Goal: Transaction & Acquisition: Book appointment/travel/reservation

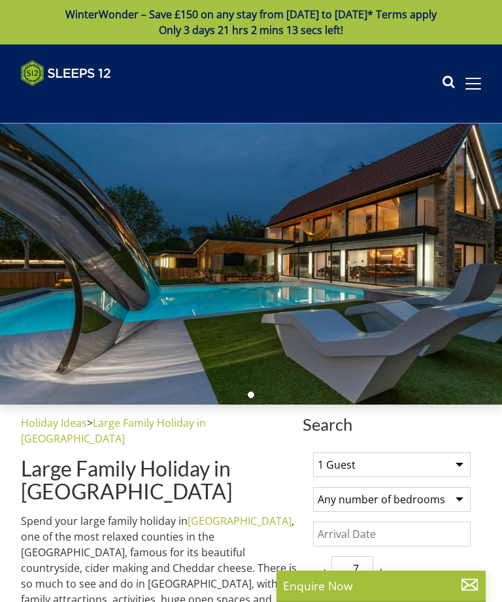
select select
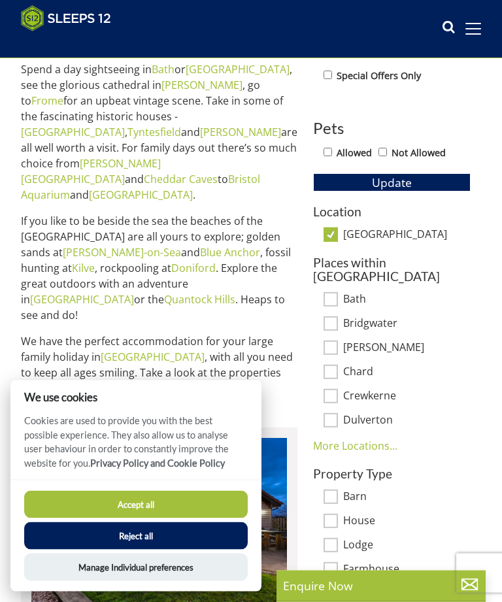
scroll to position [551, 0]
click at [208, 518] on button "Accept all" at bounding box center [136, 504] width 224 height 27
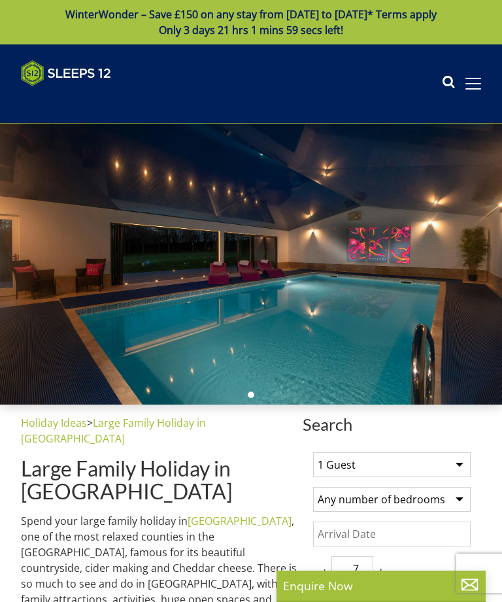
select select
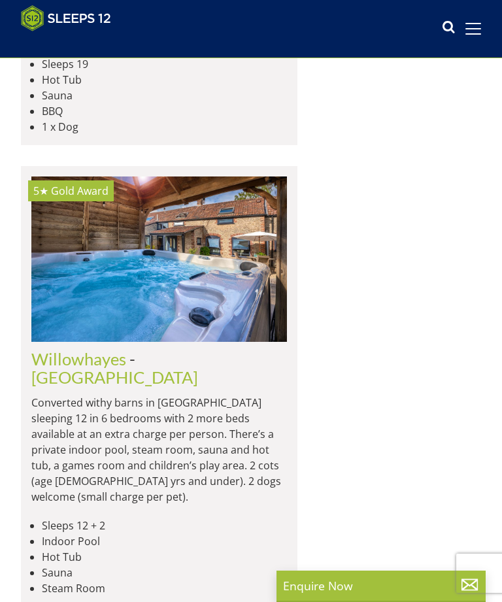
scroll to position [9516, 0]
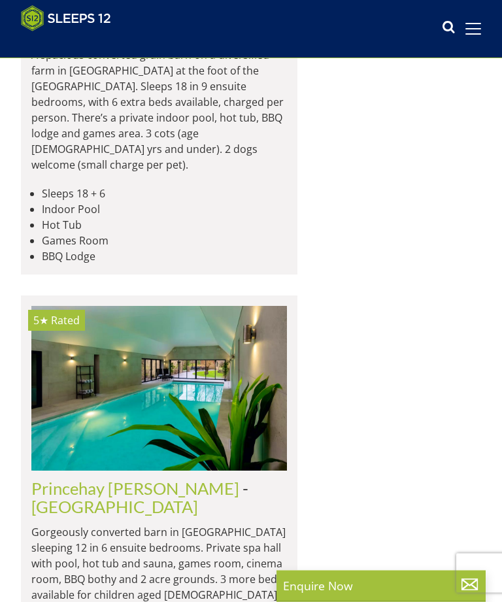
scroll to position [4642, 0]
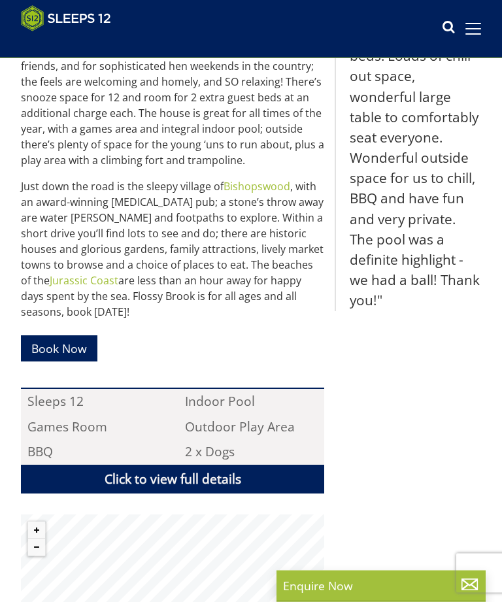
scroll to position [635, 0]
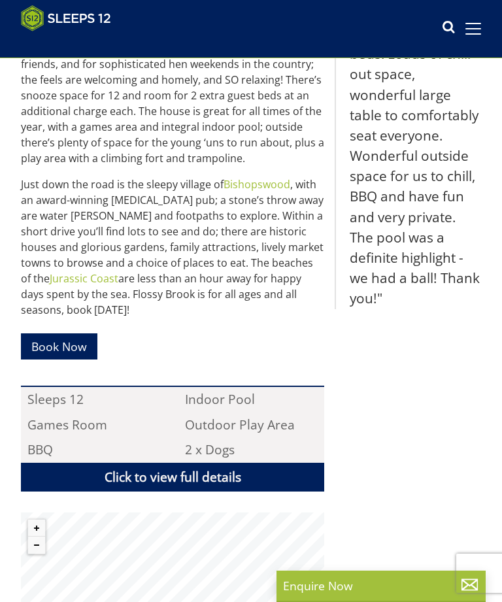
click at [59, 333] on link "Book Now" at bounding box center [59, 345] width 76 height 25
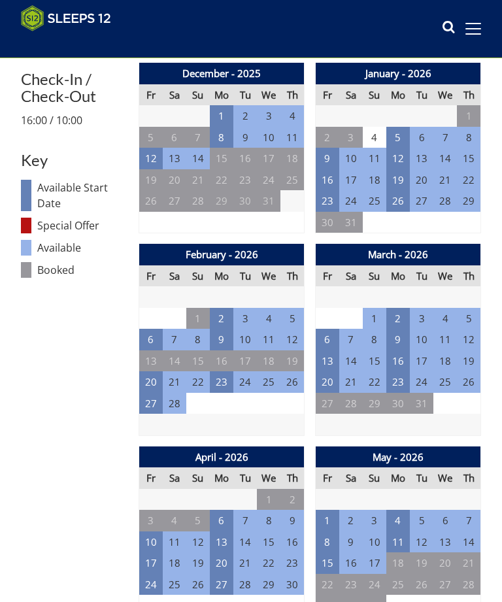
scroll to position [654, 0]
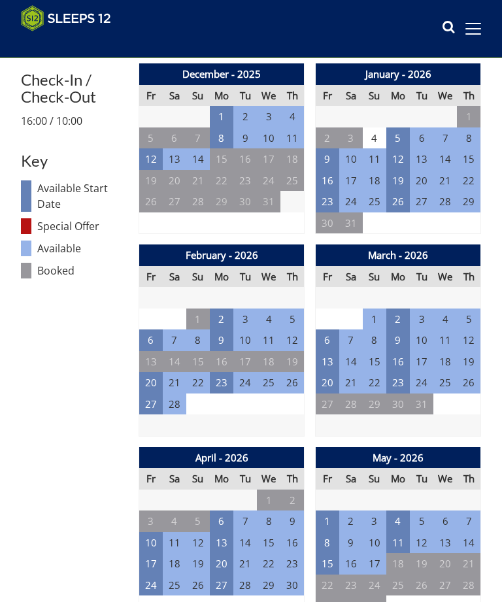
click at [331, 357] on td "13" at bounding box center [328, 362] width 24 height 22
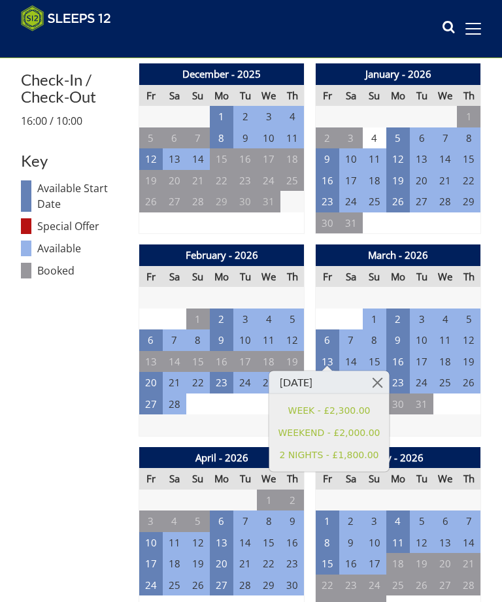
click at [376, 390] on link at bounding box center [377, 382] width 23 height 23
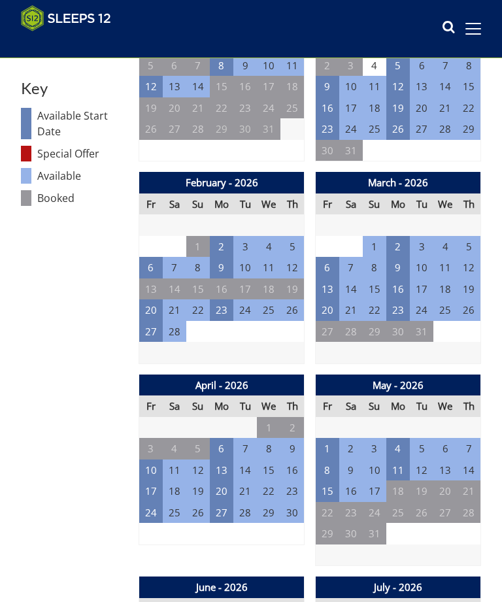
scroll to position [710, 0]
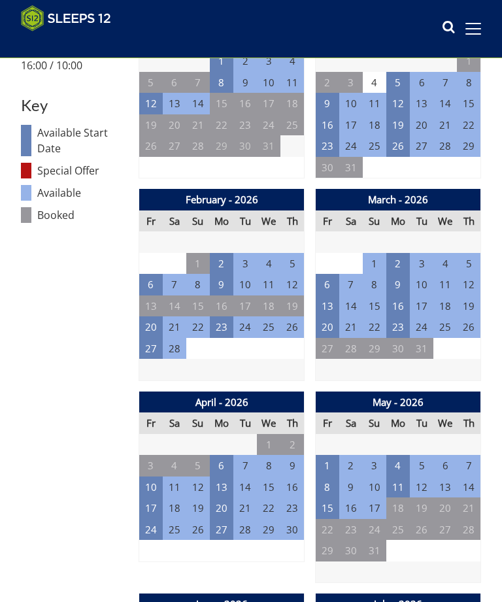
click at [330, 301] on td "13" at bounding box center [328, 307] width 24 height 22
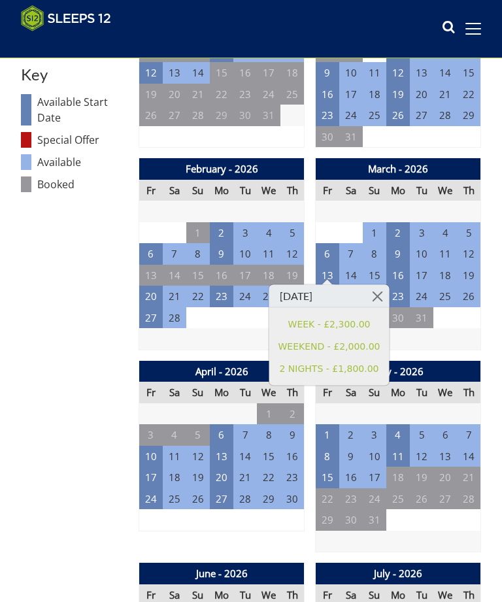
scroll to position [741, 0]
click at [373, 294] on link at bounding box center [377, 296] width 23 height 23
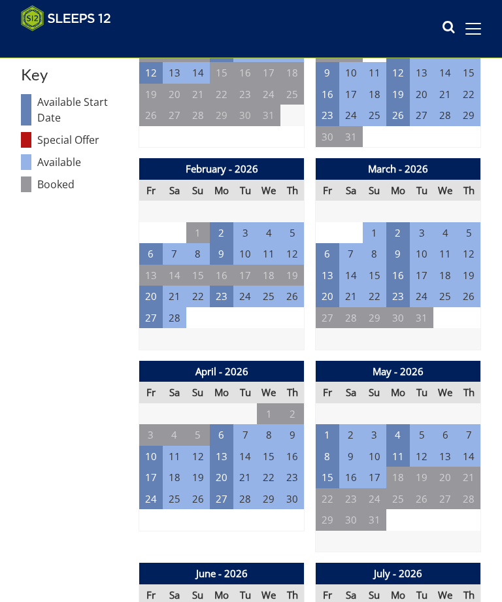
click at [325, 290] on td "20" at bounding box center [328, 297] width 24 height 22
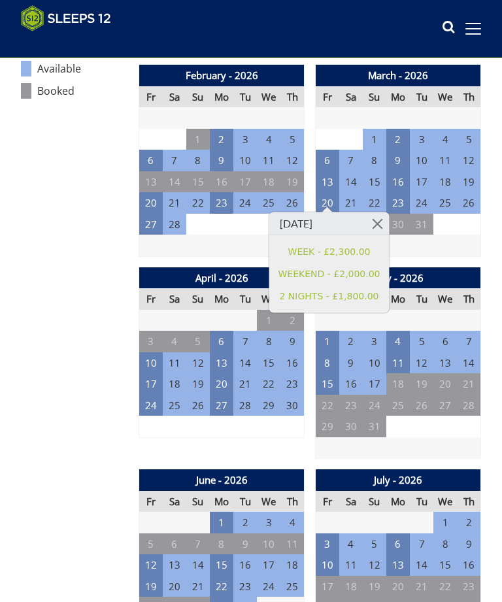
scroll to position [835, 0]
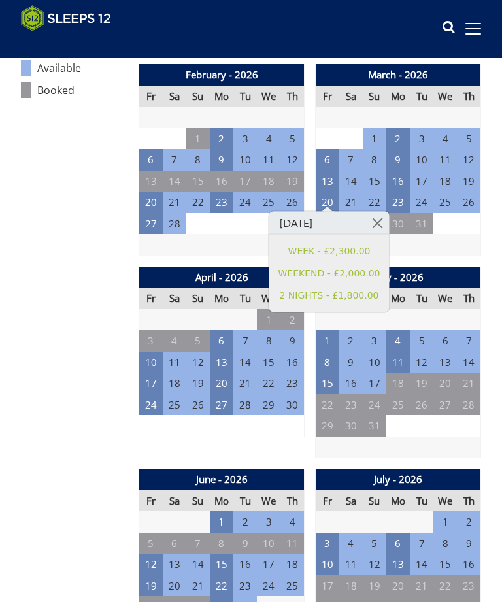
click at [159, 373] on td "17" at bounding box center [151, 384] width 24 height 22
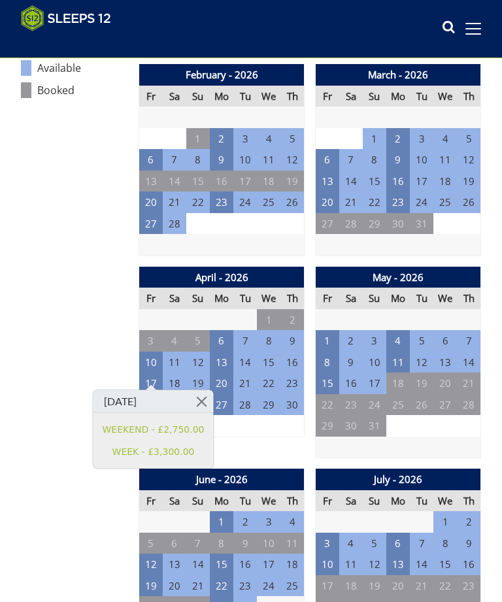
click at [327, 175] on td "13" at bounding box center [328, 182] width 24 height 22
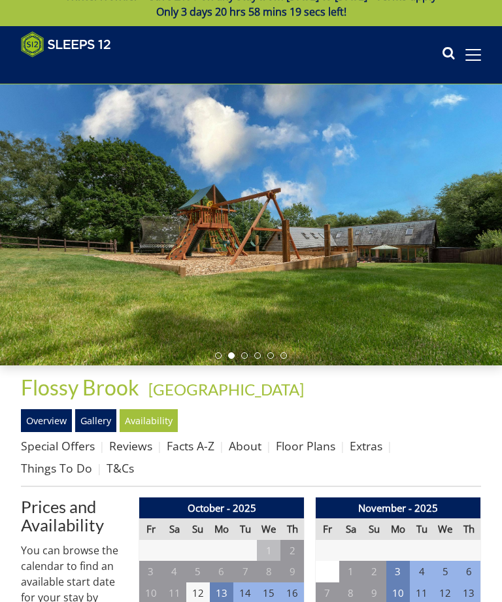
scroll to position [0, 0]
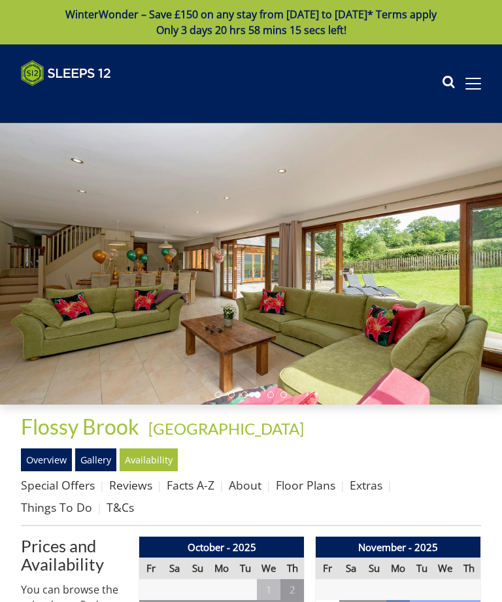
click at [284, 396] on li at bounding box center [283, 395] width 7 height 7
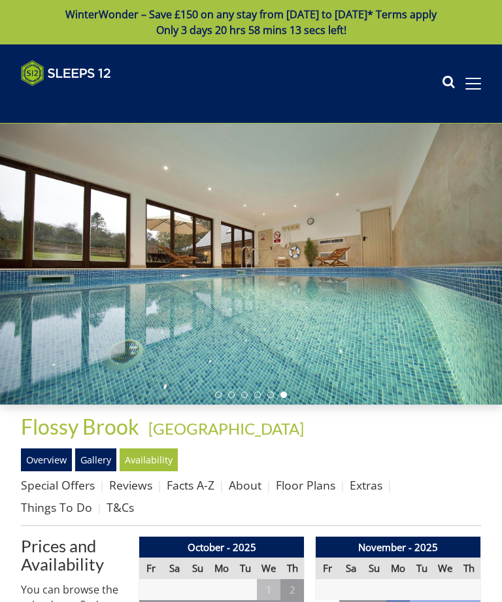
click at [273, 396] on li at bounding box center [270, 395] width 7 height 7
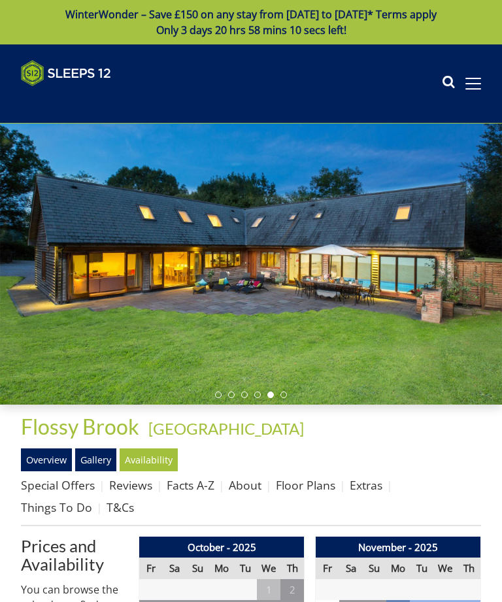
click at [255, 394] on li at bounding box center [257, 395] width 7 height 7
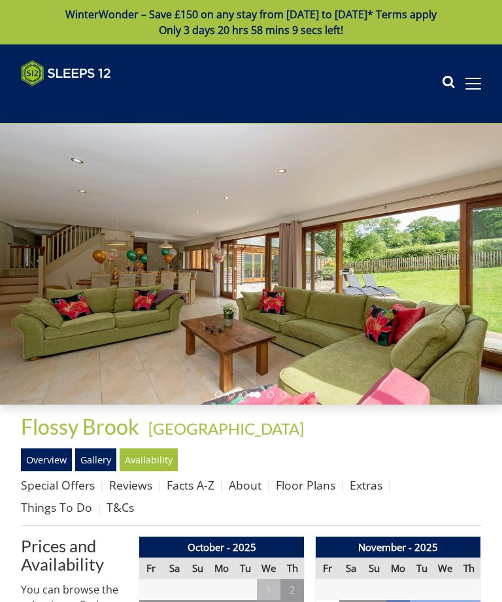
click at [245, 394] on li at bounding box center [244, 395] width 7 height 7
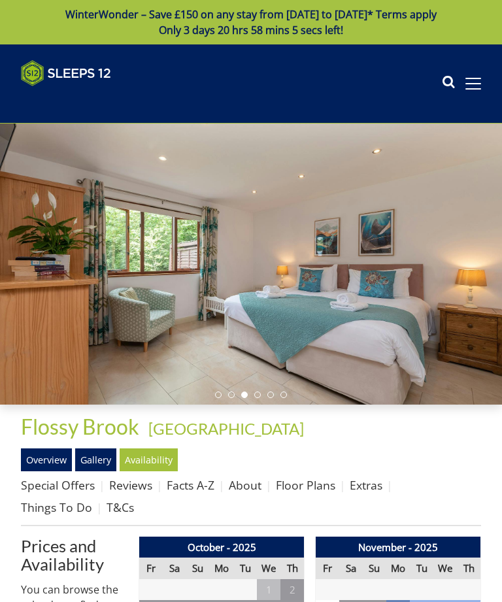
click at [231, 395] on li at bounding box center [231, 395] width 7 height 7
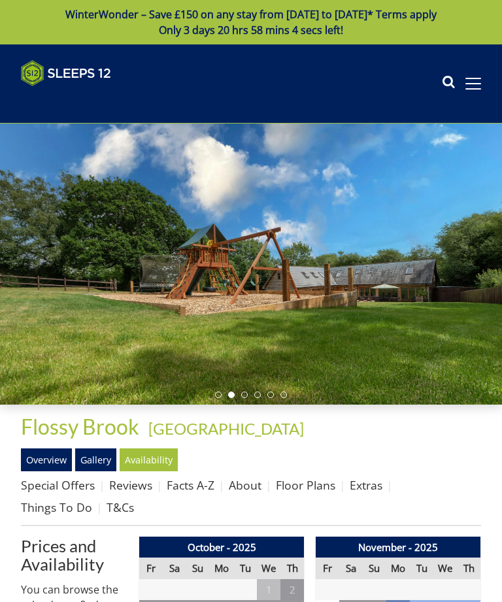
click at [216, 393] on li at bounding box center [218, 395] width 7 height 7
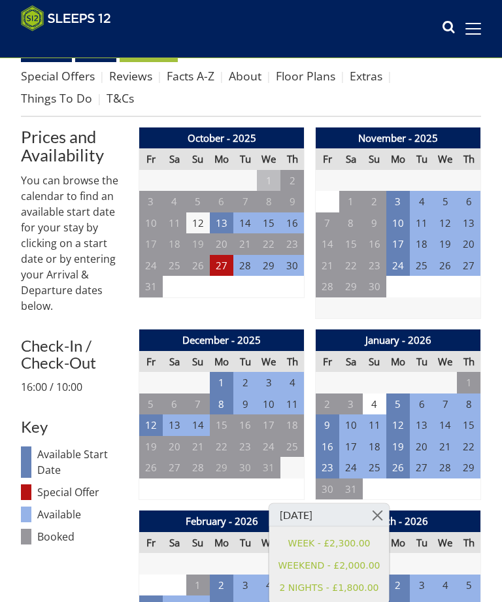
scroll to position [402, 0]
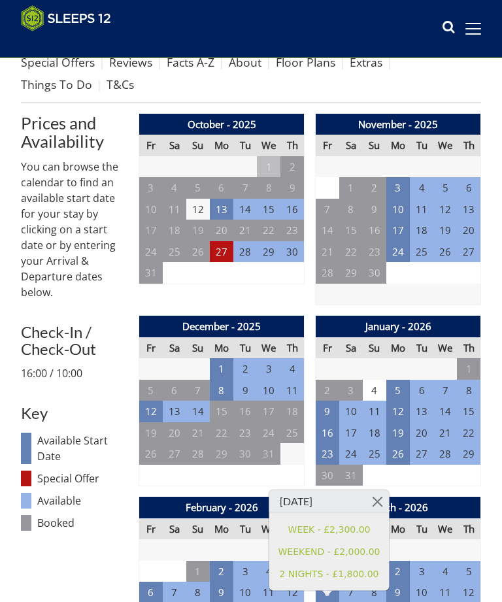
click at [152, 405] on td "12" at bounding box center [151, 412] width 24 height 22
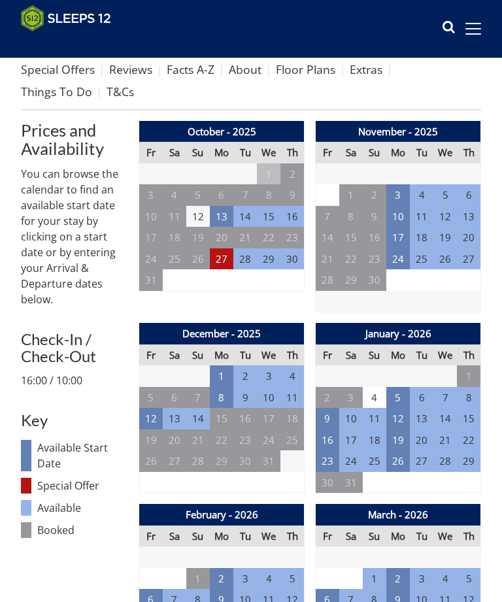
scroll to position [405, 0]
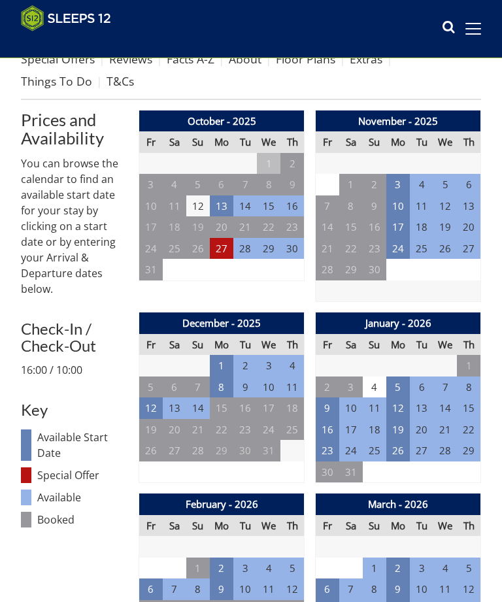
click at [150, 403] on td "12" at bounding box center [151, 409] width 24 height 22
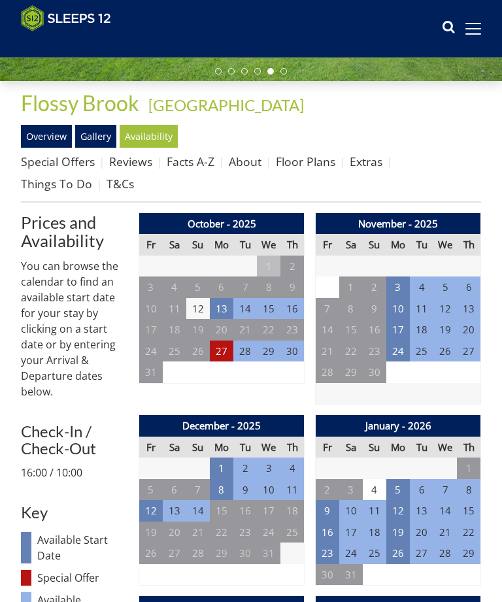
scroll to position [301, 0]
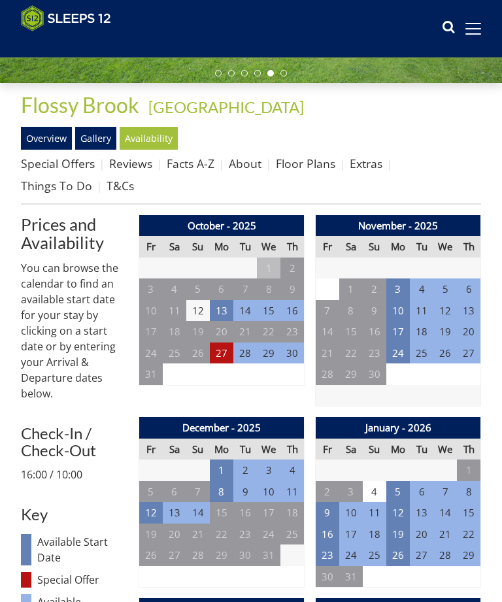
click at [132, 165] on link "Reviews" at bounding box center [130, 164] width 43 height 16
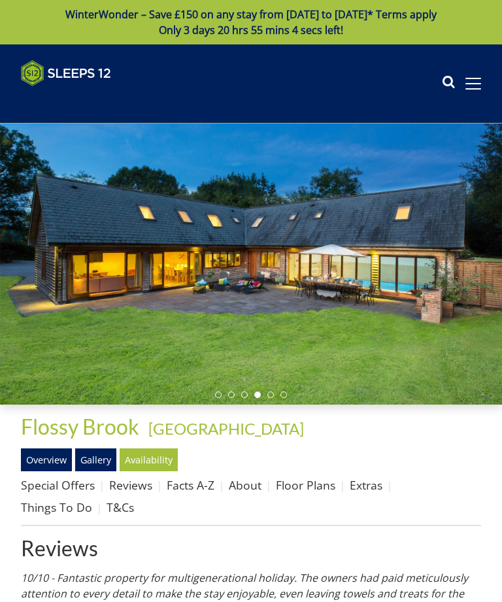
click at [410, 263] on div at bounding box center [251, 264] width 502 height 281
click at [475, 248] on div at bounding box center [251, 264] width 502 height 281
click at [229, 395] on li at bounding box center [231, 395] width 7 height 7
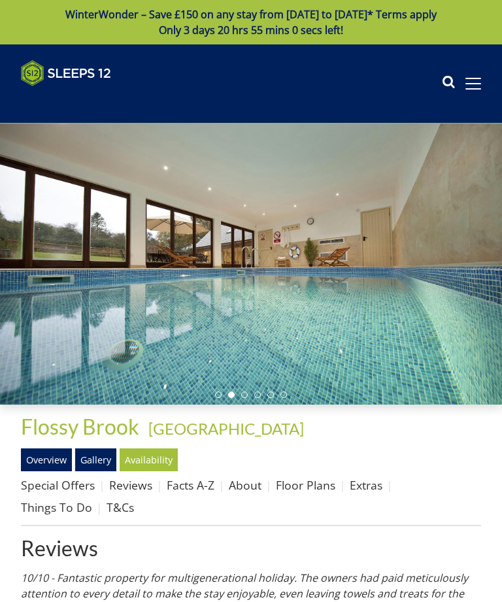
click at [269, 396] on li at bounding box center [270, 395] width 7 height 7
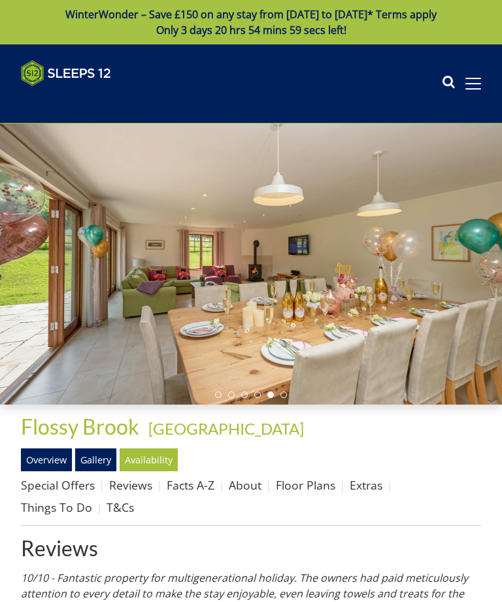
click at [283, 394] on li at bounding box center [283, 395] width 7 height 7
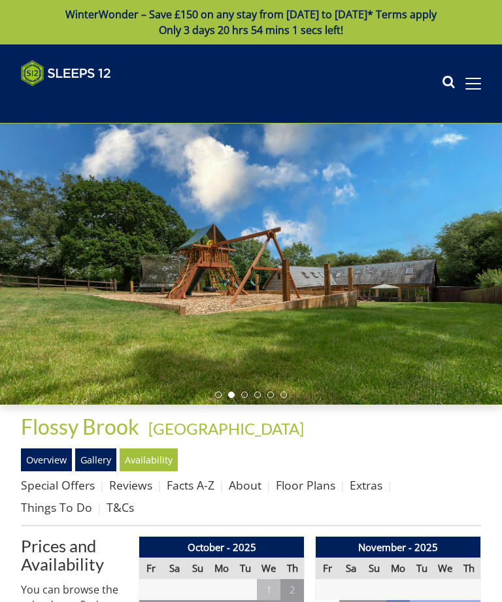
click at [474, 84] on span at bounding box center [474, 83] width 16 height 1
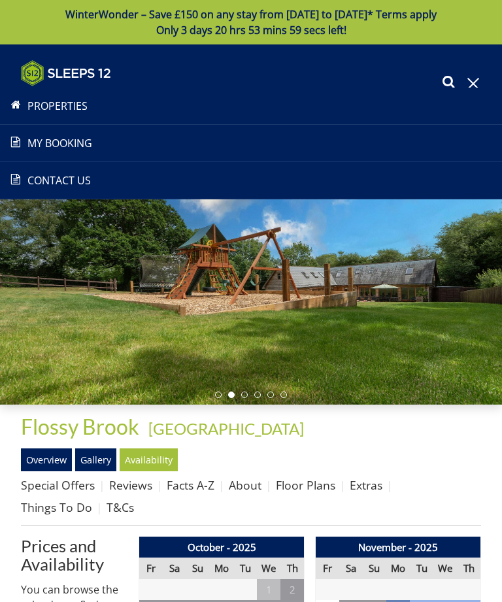
click at [469, 81] on span at bounding box center [474, 84] width 16 height 12
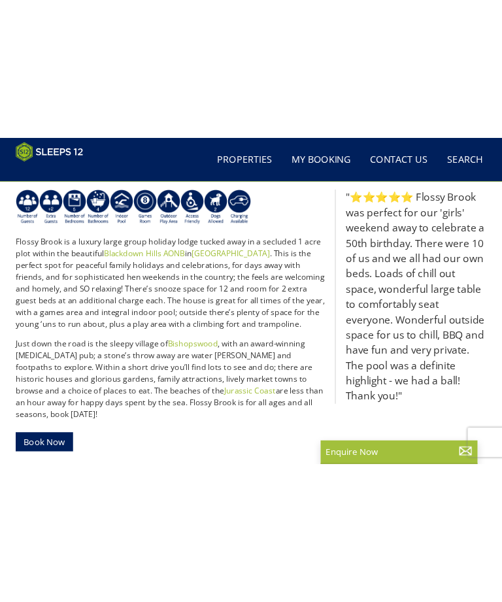
scroll to position [456, 0]
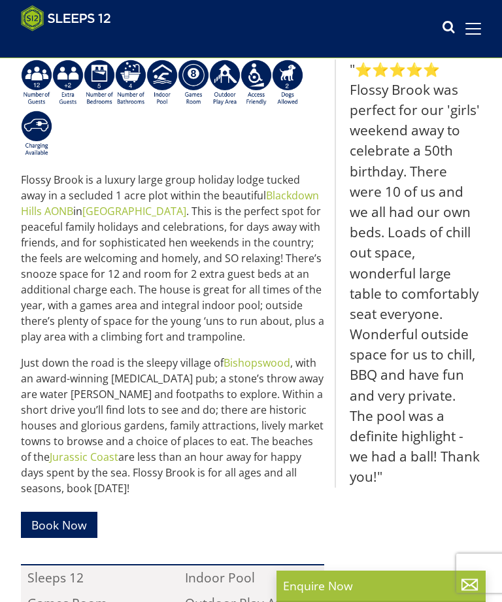
click at [265, 71] on img at bounding box center [256, 82] width 31 height 47
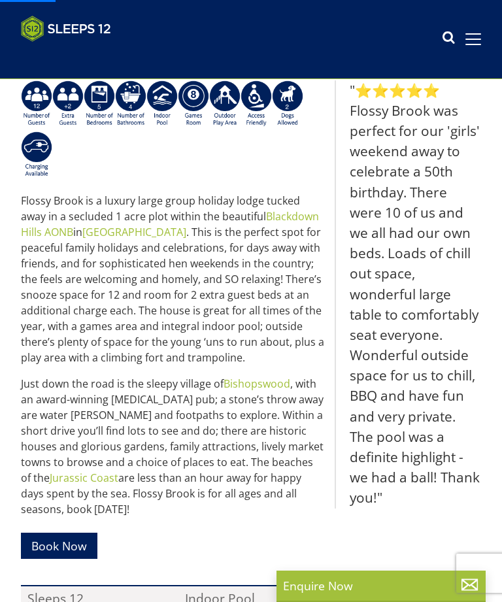
scroll to position [0, 0]
